Goal: Information Seeking & Learning: Learn about a topic

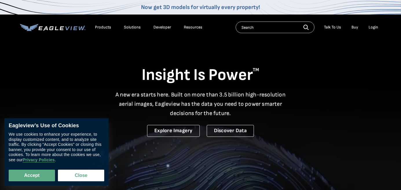
click at [107, 28] on div "Products" at bounding box center [103, 27] width 16 height 5
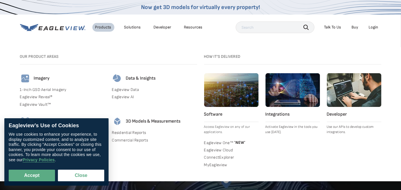
click at [108, 28] on div "Products" at bounding box center [103, 27] width 16 height 5
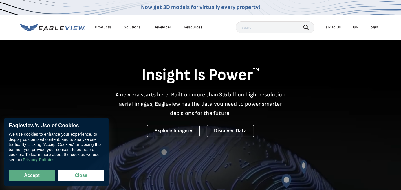
click at [108, 28] on div "Products" at bounding box center [103, 27] width 16 height 5
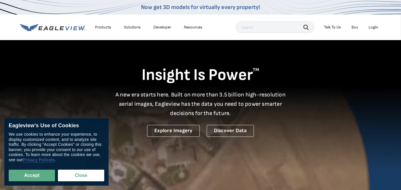
click at [52, 160] on link "Privacy Policies" at bounding box center [39, 159] width 32 height 5
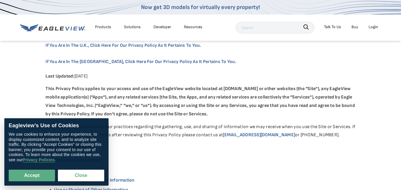
click at [103, 26] on div "Products" at bounding box center [103, 26] width 16 height 7
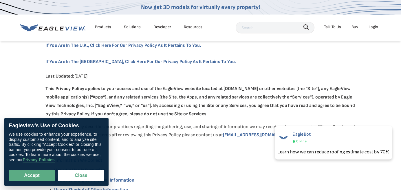
click at [100, 27] on div "Products" at bounding box center [103, 26] width 16 height 7
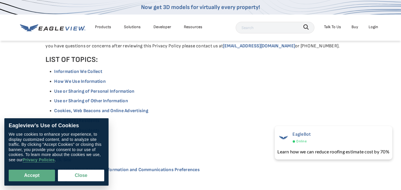
scroll to position [93, 0]
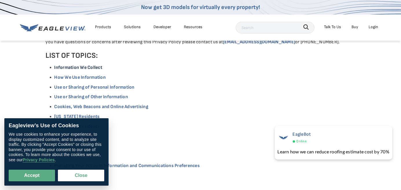
click at [90, 68] on link "Information We Collect" at bounding box center [78, 68] width 48 height 6
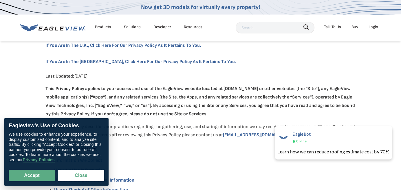
click at [106, 28] on div "Products" at bounding box center [103, 26] width 16 height 7
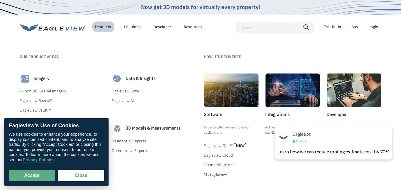
scroll to position [116, 0]
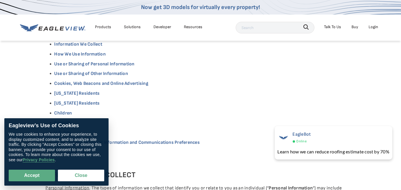
click at [355, 176] on h5 "INFORMATION WE COLLECT" at bounding box center [201, 175] width 310 height 10
click at [133, 26] on div "Solutions" at bounding box center [132, 26] width 17 height 7
click at [102, 27] on div "Products" at bounding box center [103, 26] width 16 height 7
click at [40, 175] on button "Accept" at bounding box center [32, 175] width 46 height 12
checkbox input "true"
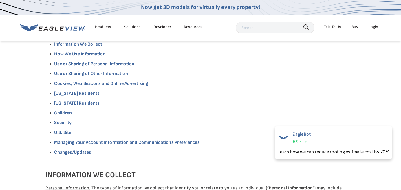
click at [93, 28] on li "Products" at bounding box center [103, 26] width 22 height 11
click at [102, 27] on div "Products" at bounding box center [103, 26] width 16 height 7
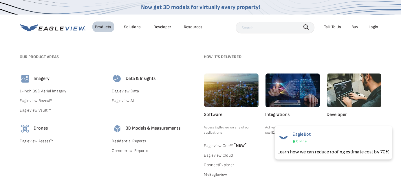
click at [123, 141] on link "Residential Reports" at bounding box center [154, 140] width 85 height 7
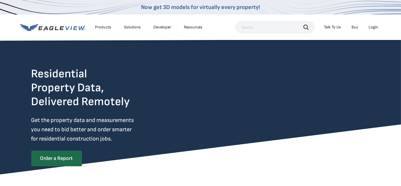
click at [103, 28] on div "Products" at bounding box center [103, 27] width 16 height 5
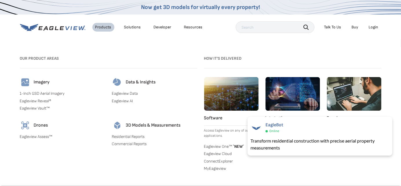
click at [136, 28] on div "Solutions" at bounding box center [132, 27] width 17 height 5
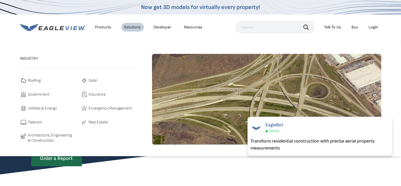
click at [40, 95] on span "Government" at bounding box center [39, 94] width 22 height 7
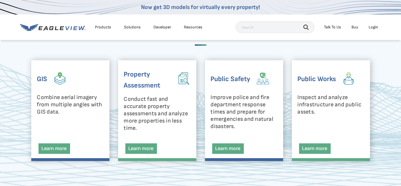
scroll to position [278, 0]
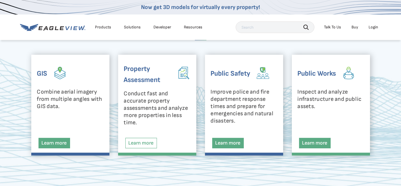
click at [136, 142] on link "Learn more" at bounding box center [142, 143] width 32 height 10
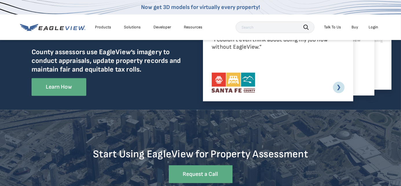
scroll to position [1577, 0]
